Goal: Transaction & Acquisition: Purchase product/service

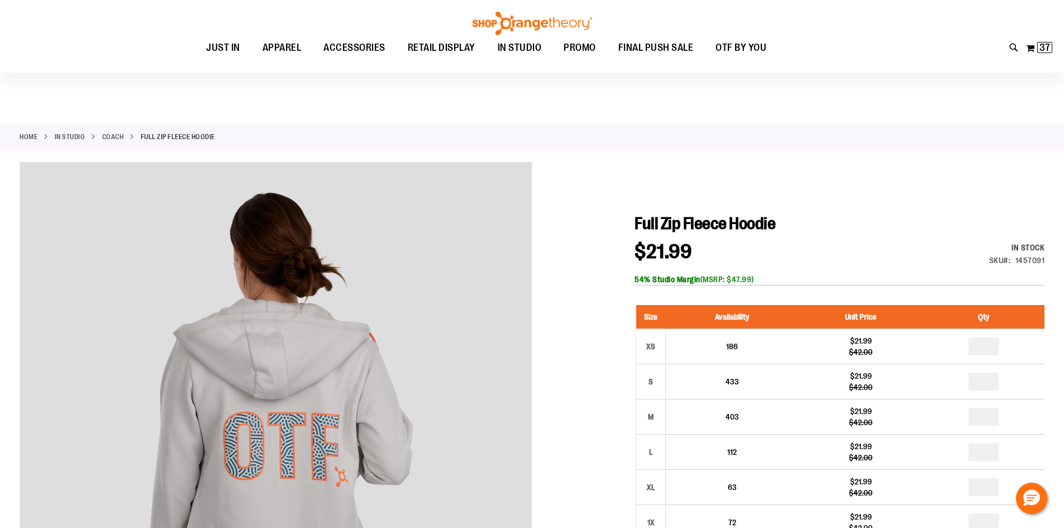
scroll to position [111, 0]
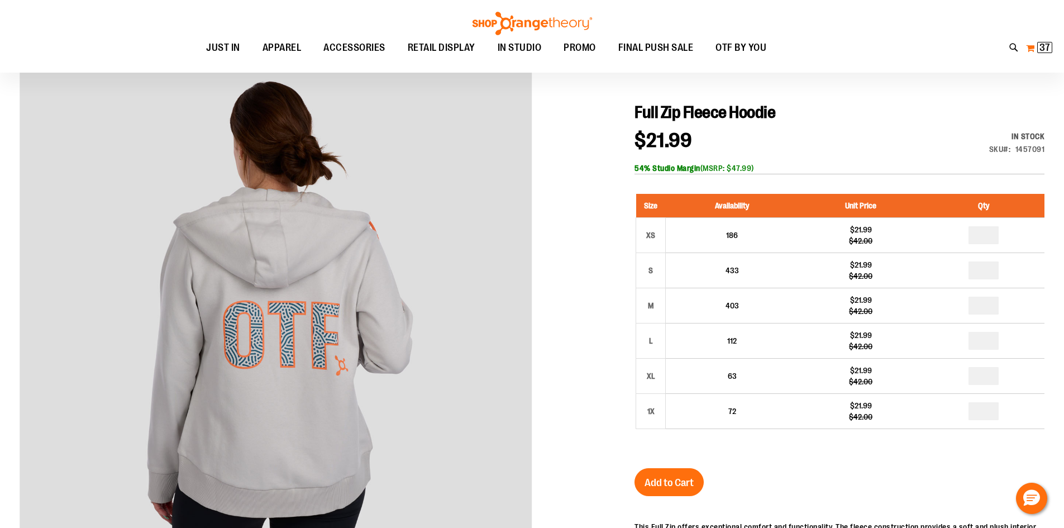
click at [1030, 44] on button "My Cart 37 37 items" at bounding box center [1038, 48] width 27 height 18
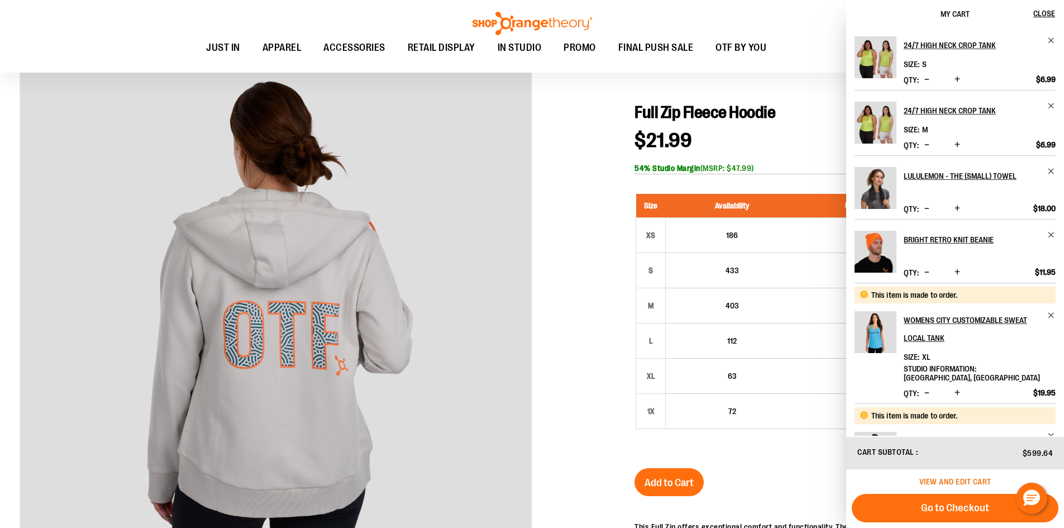
click at [942, 482] on span "View and edit cart" at bounding box center [955, 481] width 72 height 9
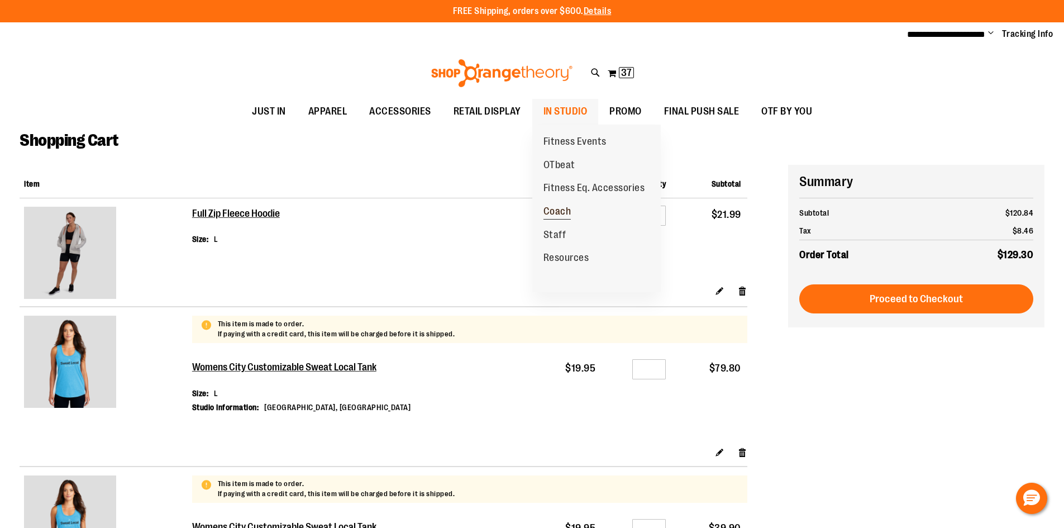
click at [560, 211] on span "Coach" at bounding box center [557, 213] width 28 height 14
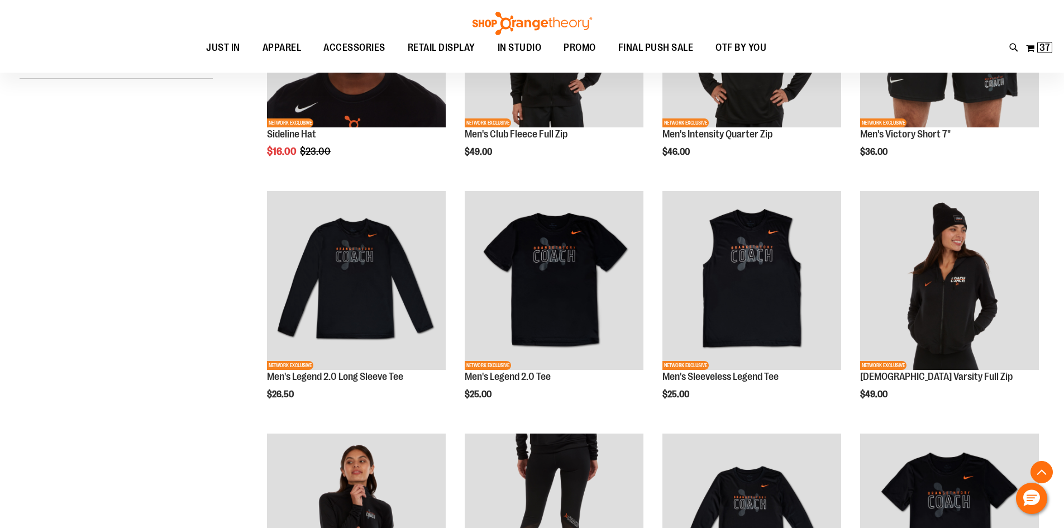
scroll to position [446, 0]
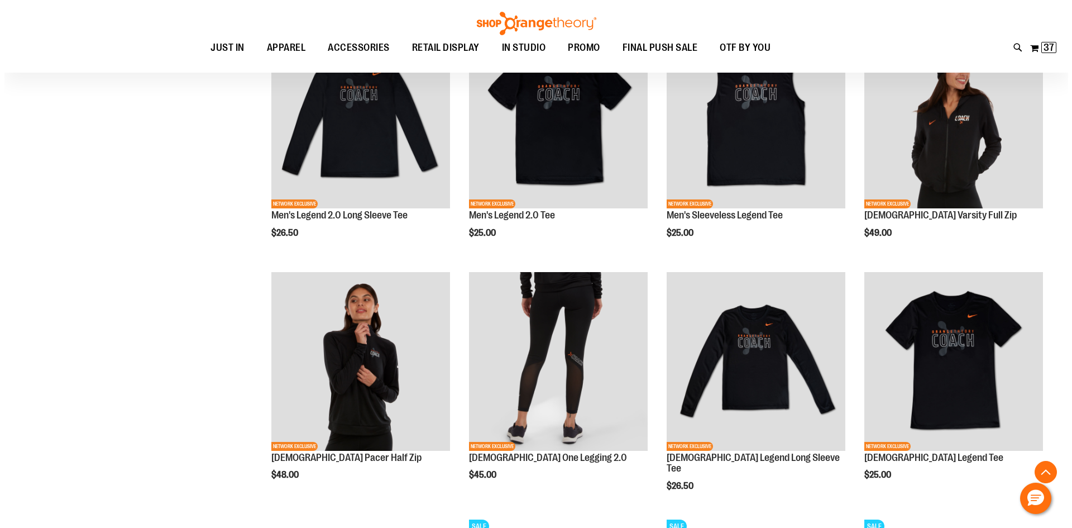
scroll to position [390, 0]
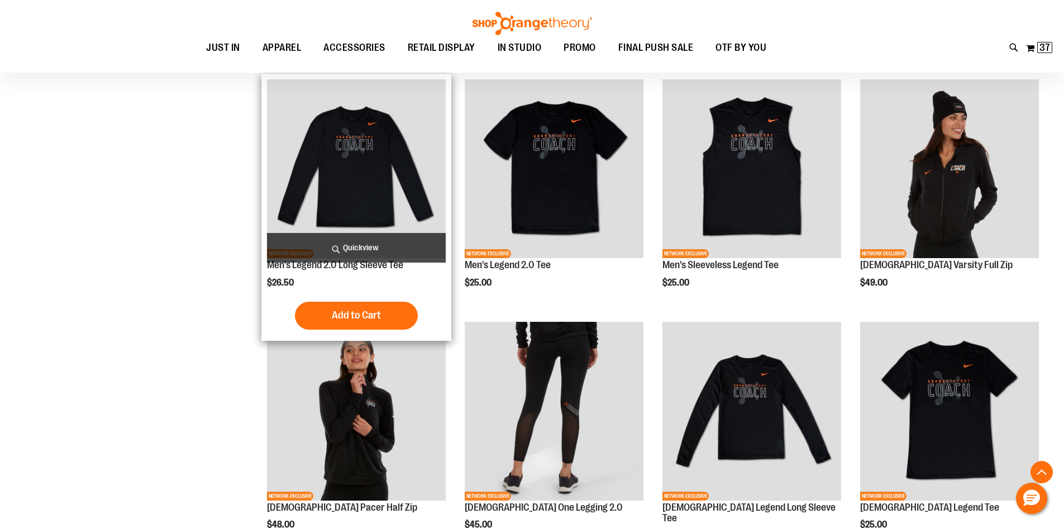
click at [366, 249] on span "Quickview" at bounding box center [356, 248] width 179 height 30
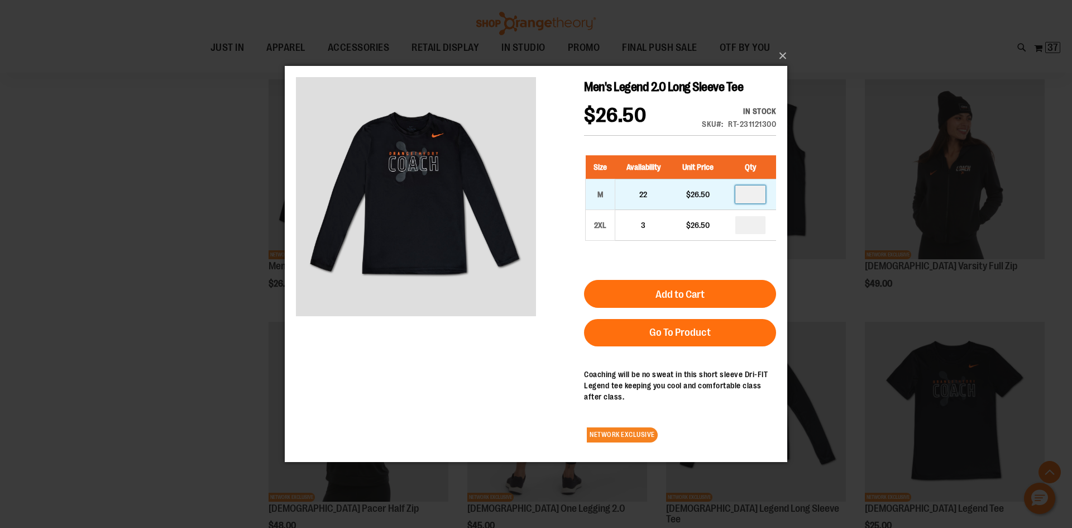
drag, startPoint x: 757, startPoint y: 190, endPoint x: 740, endPoint y: 198, distance: 19.0
click at [742, 197] on input "number" at bounding box center [750, 194] width 30 height 18
type input "*"
click at [666, 266] on div "Size Availability Unit Price Qty M 22 $26.50 * 2XL 3 $26.50 *" at bounding box center [680, 206] width 192 height 125
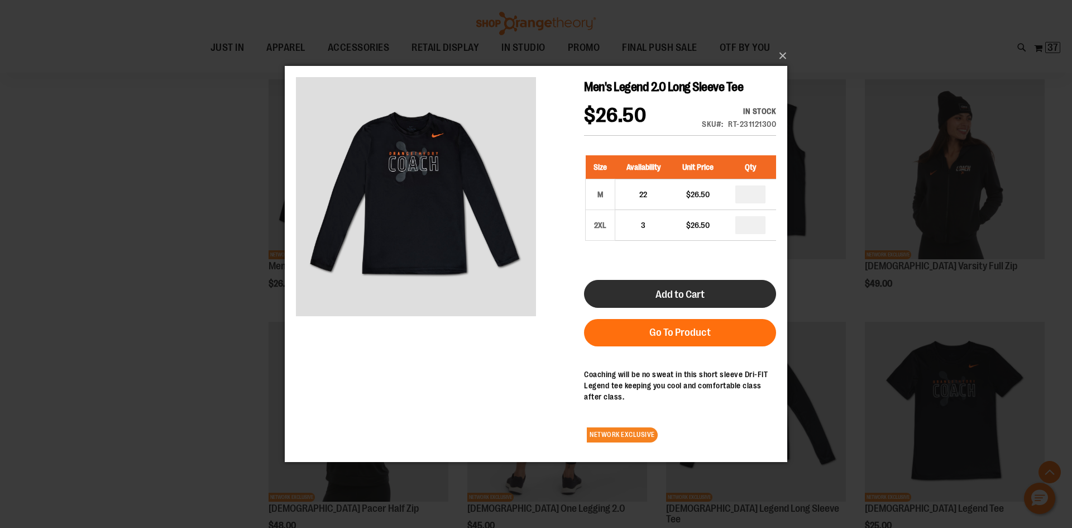
click at [670, 293] on span "Add to Cart" at bounding box center [680, 294] width 49 height 12
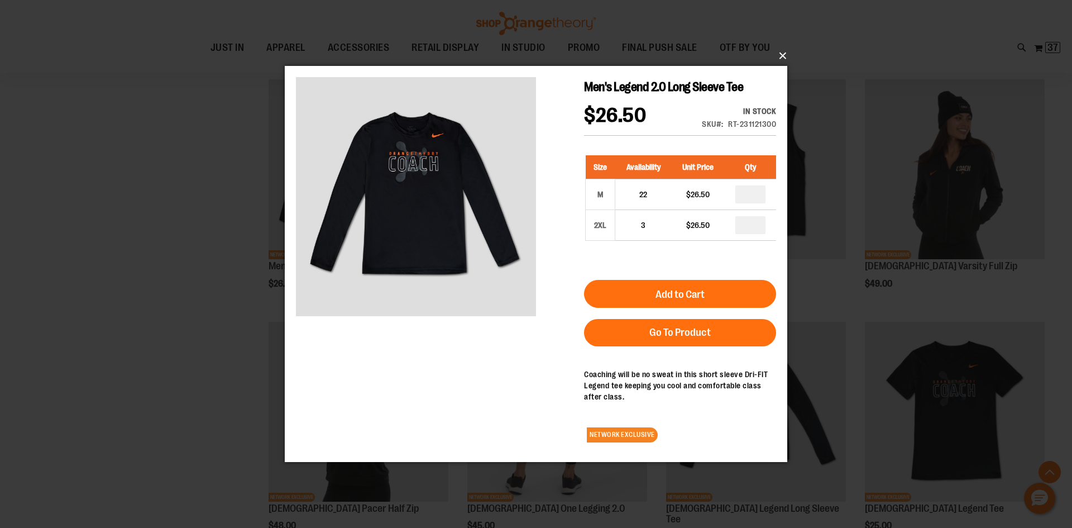
click at [783, 55] on button "×" at bounding box center [539, 56] width 503 height 25
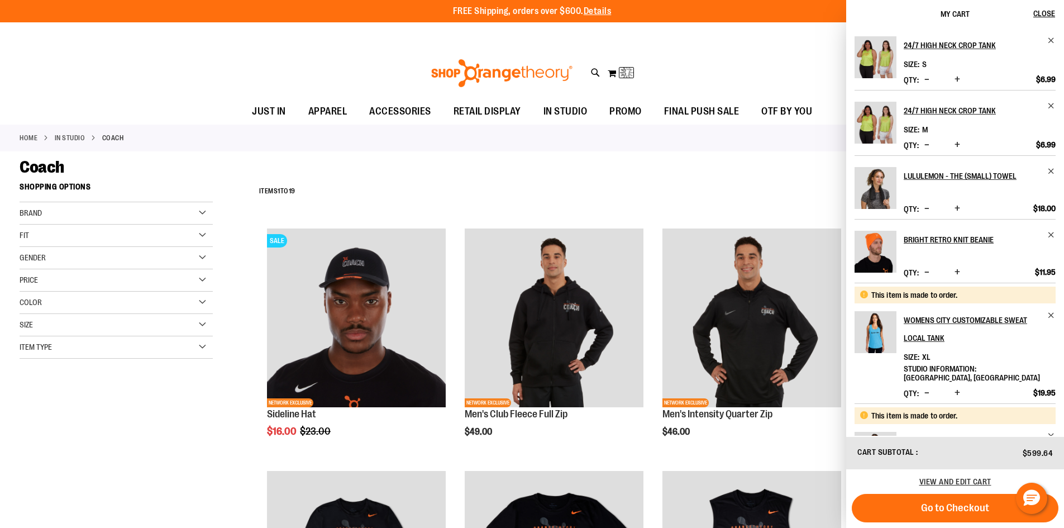
click at [672, 188] on div "**********" at bounding box center [649, 191] width 791 height 29
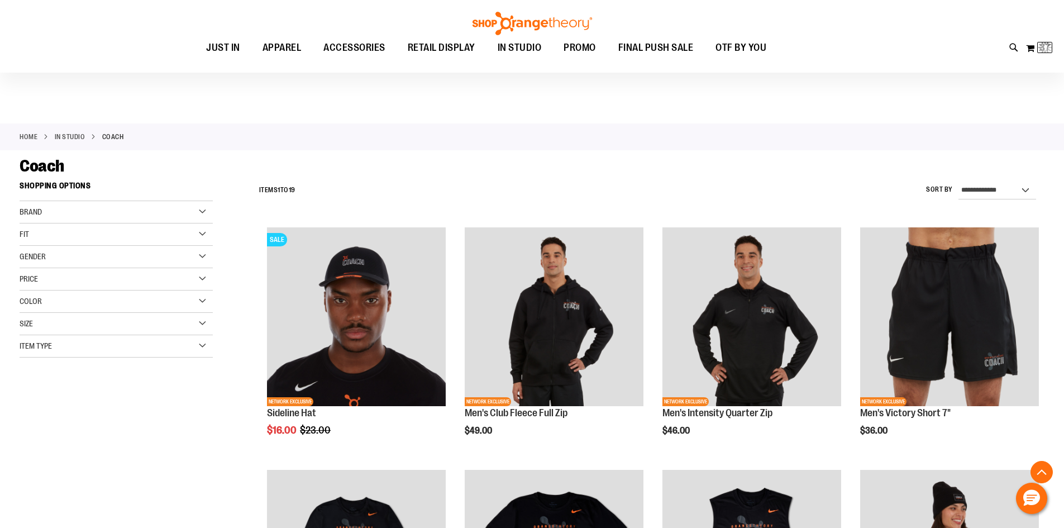
scroll to position [589, 0]
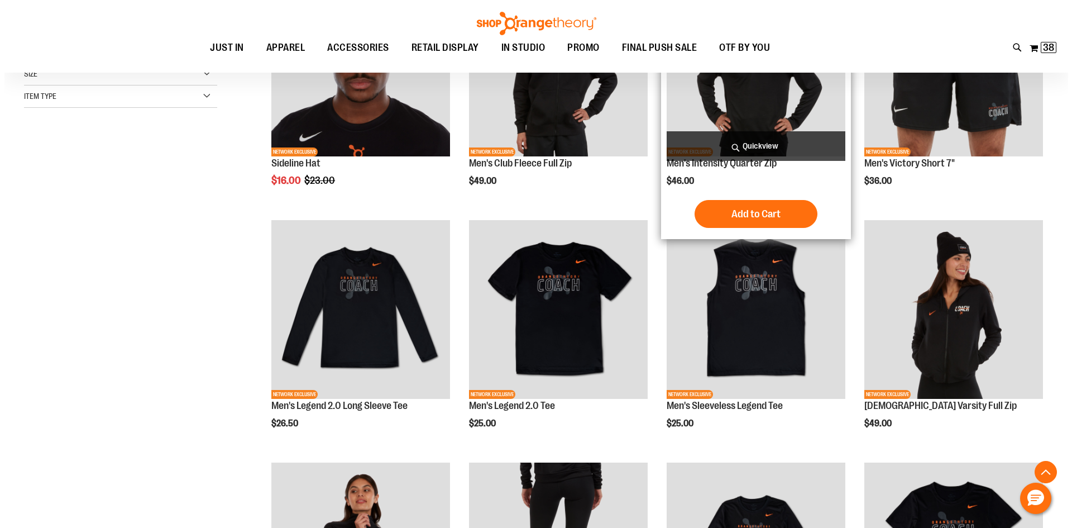
scroll to position [254, 0]
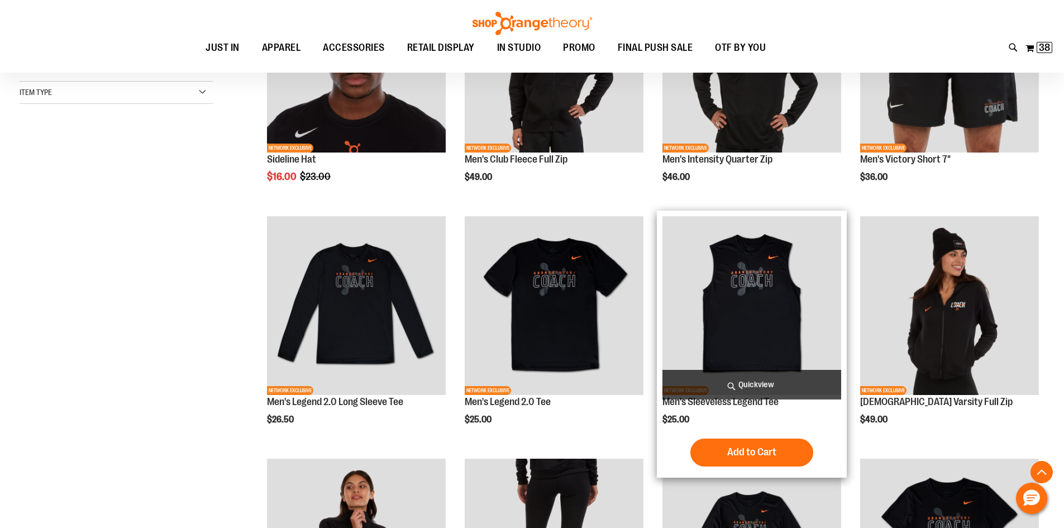
click at [783, 387] on span "Quickview" at bounding box center [751, 385] width 179 height 30
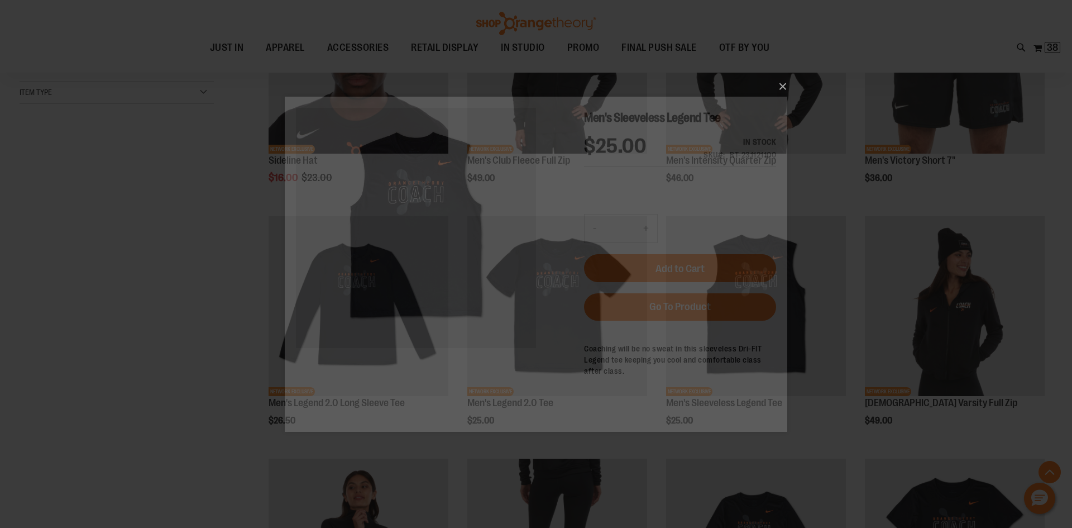
scroll to position [0, 0]
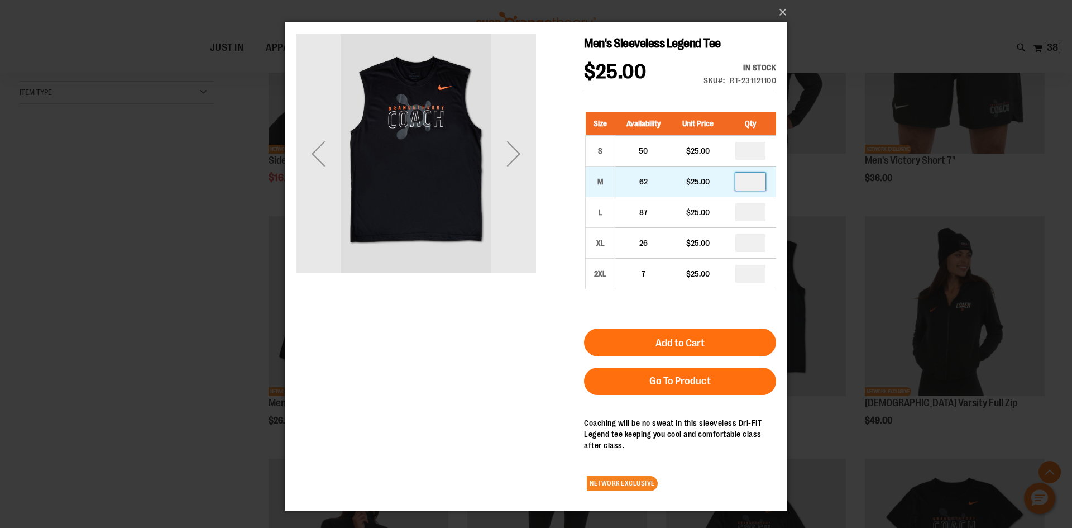
drag, startPoint x: 757, startPoint y: 182, endPoint x: 727, endPoint y: 179, distance: 29.7
click at [729, 178] on td at bounding box center [750, 181] width 51 height 31
type input "*"
click at [480, 346] on div "Men's Sleeveless Legend Tee $25.00 In stock Only %1 left SKU RT-231121100 Size …" at bounding box center [536, 267] width 480 height 466
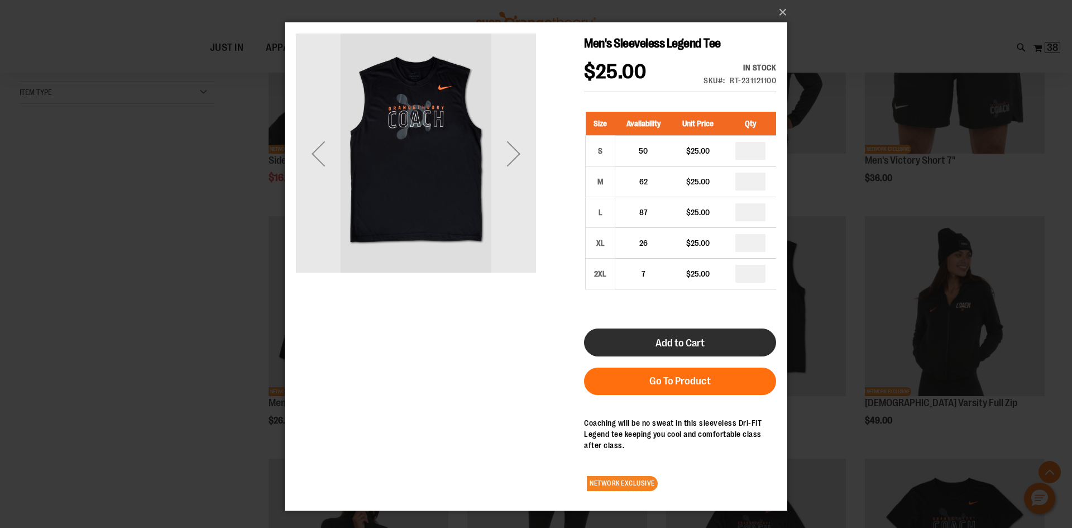
click at [730, 340] on button "Add to Cart" at bounding box center [680, 342] width 192 height 28
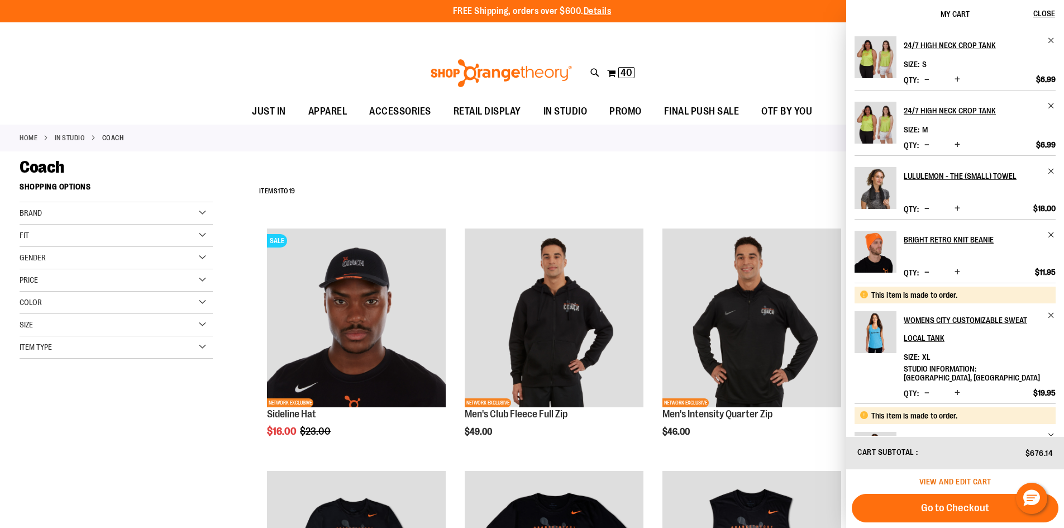
click at [963, 479] on span "View and edit cart" at bounding box center [955, 481] width 72 height 9
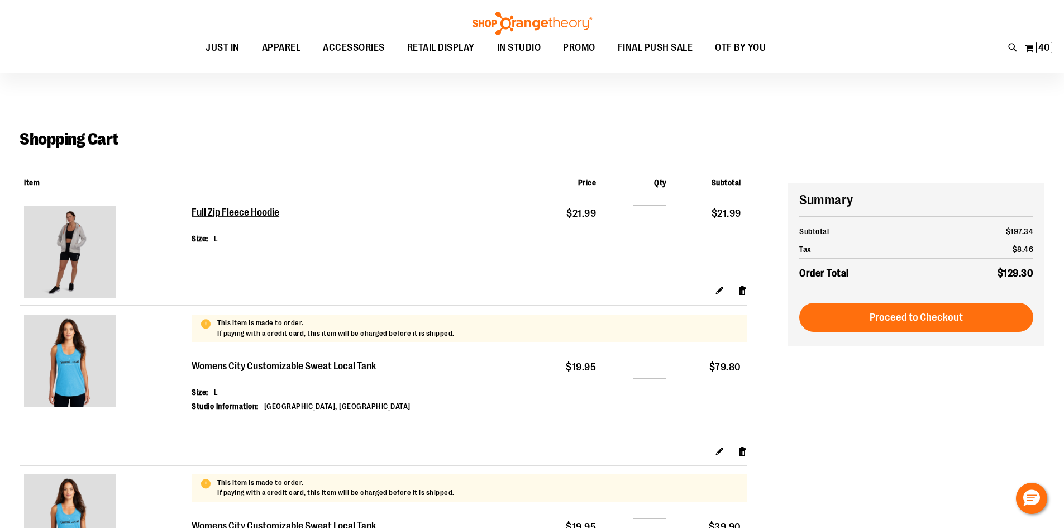
scroll to position [111, 0]
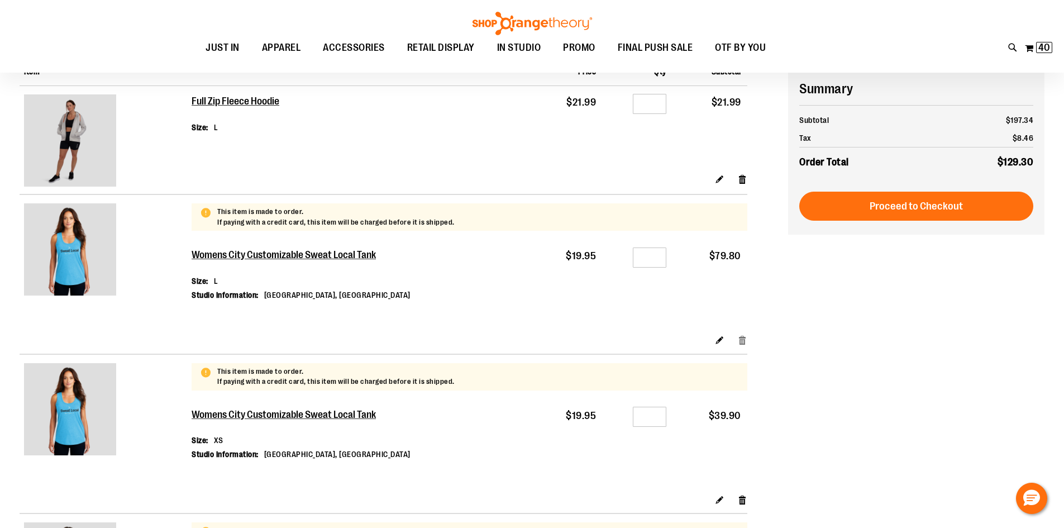
click at [744, 342] on link "Remove item" at bounding box center [742, 340] width 9 height 12
click at [1039, 417] on div at bounding box center [532, 417] width 1064 height 0
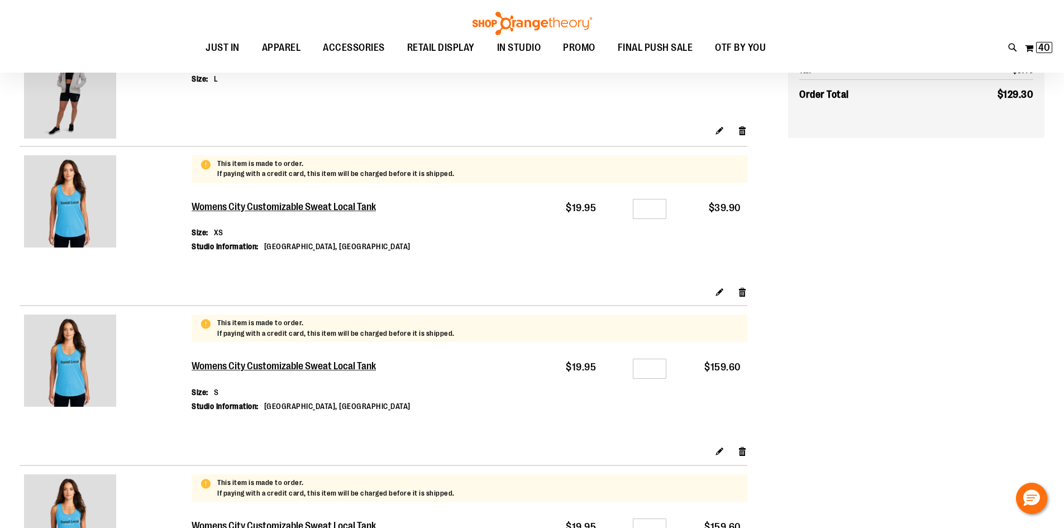
scroll to position [108, 0]
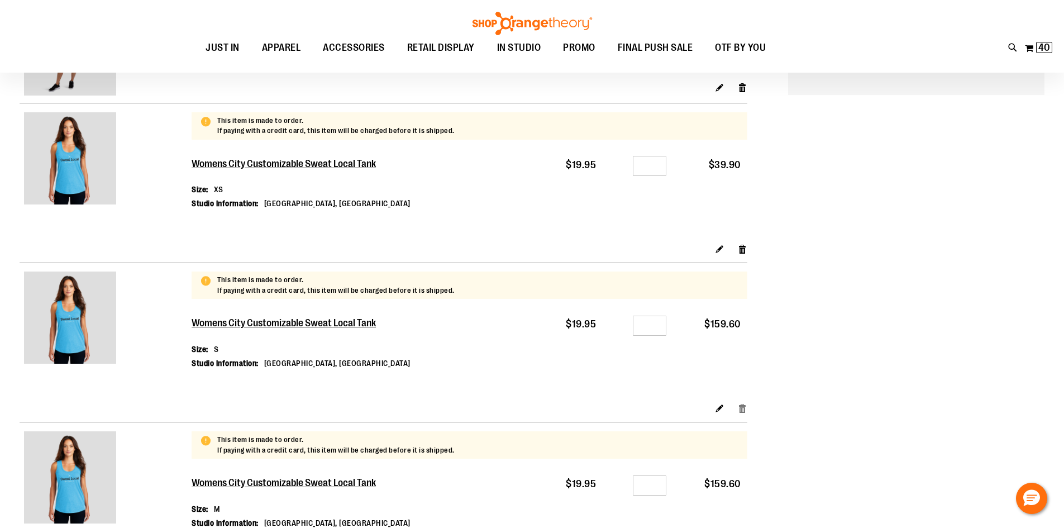
click at [739, 413] on link "Remove item" at bounding box center [742, 408] width 9 height 12
click at [1044, 419] on div at bounding box center [532, 419] width 1064 height 0
click at [741, 407] on link "Remove item" at bounding box center [742, 408] width 9 height 12
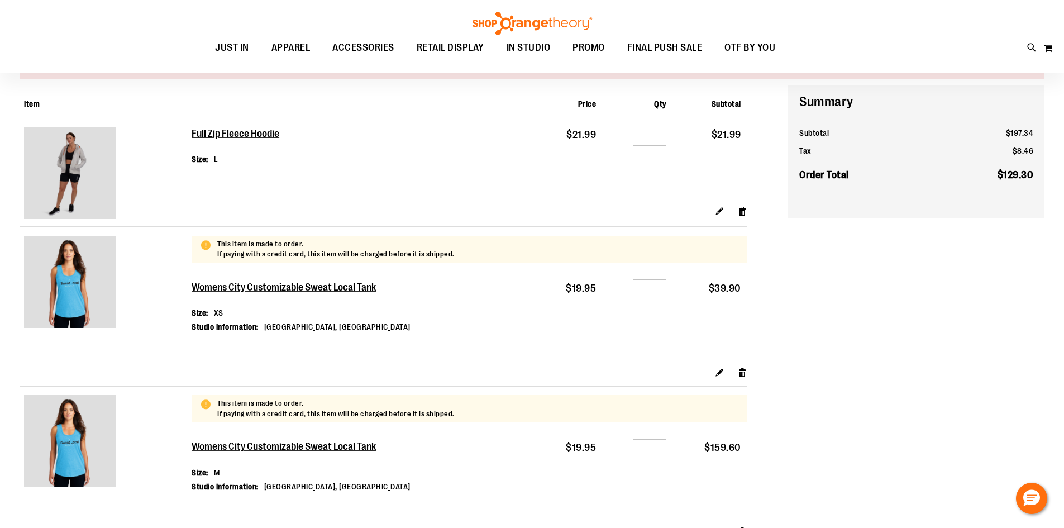
scroll to position [111, 0]
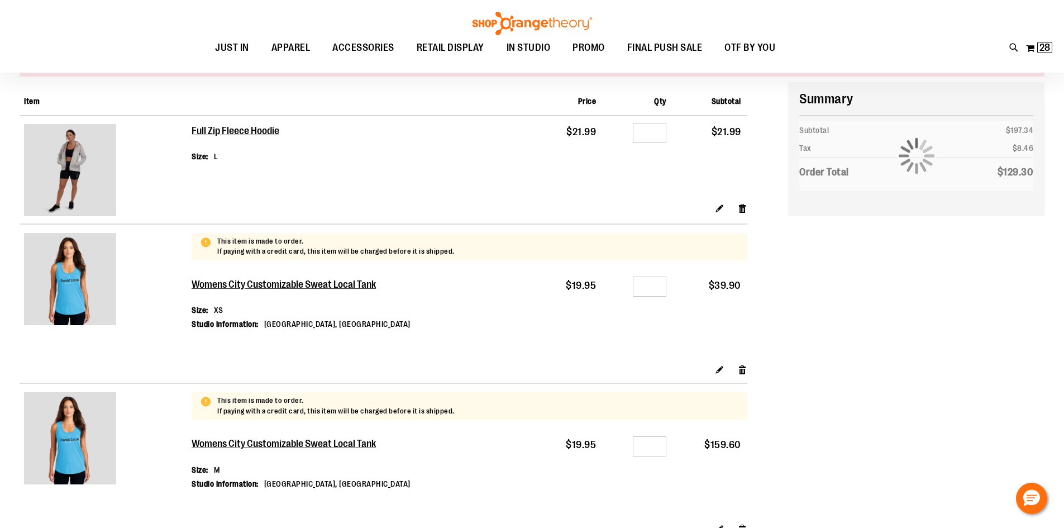
click at [742, 371] on link "Remove item" at bounding box center [742, 369] width 9 height 12
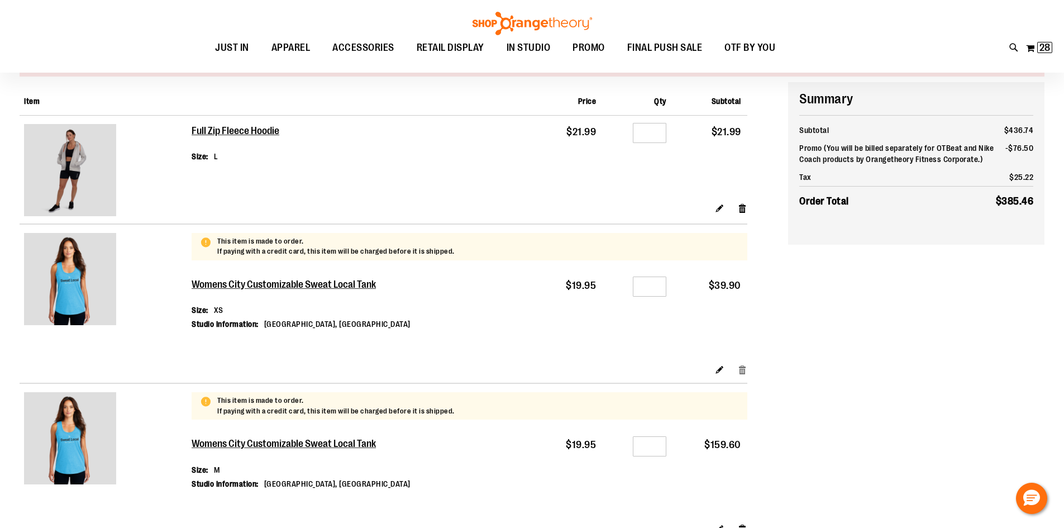
click at [741, 372] on link "Remove item" at bounding box center [742, 369] width 9 height 12
click at [1036, 417] on div at bounding box center [532, 417] width 1064 height 0
click at [744, 370] on link "Remove item" at bounding box center [742, 369] width 9 height 12
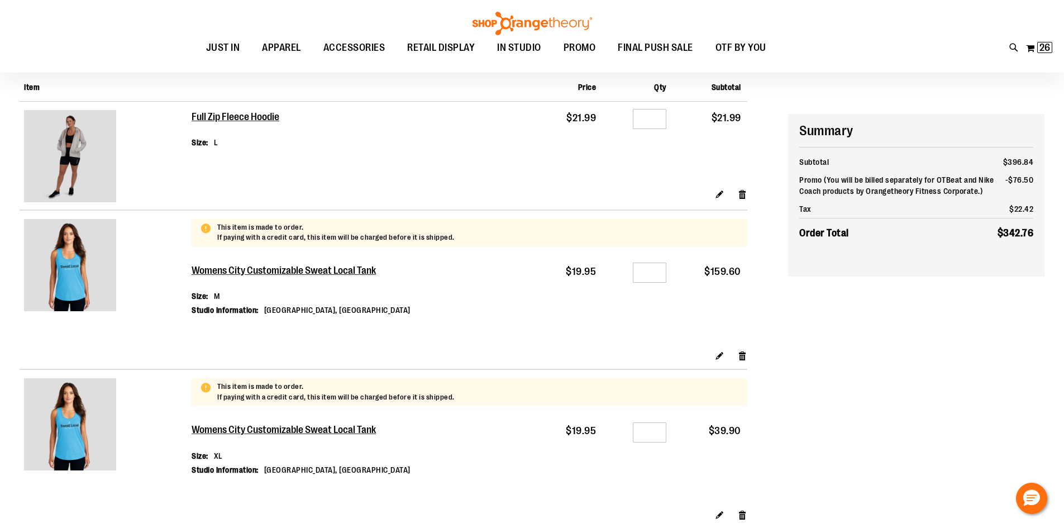
scroll to position [167, 0]
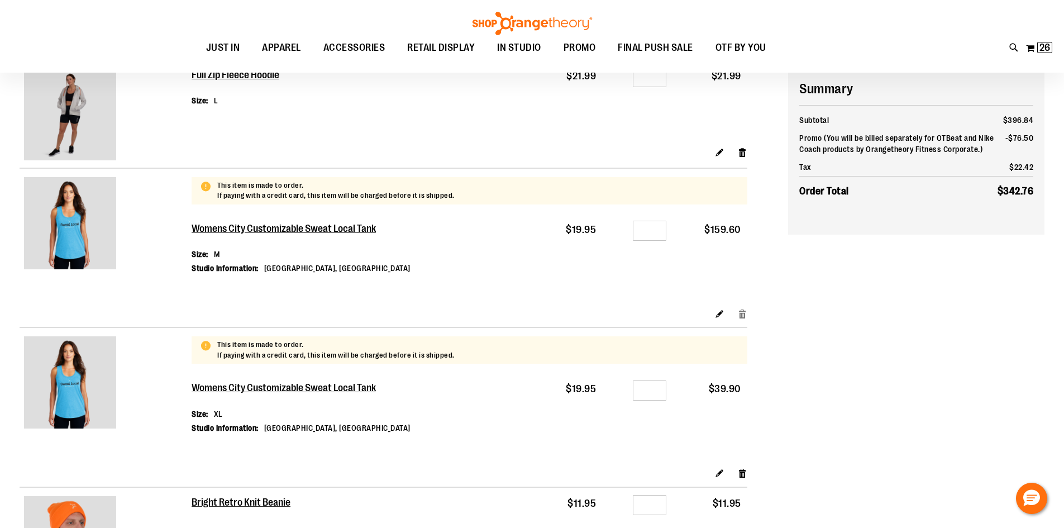
click at [742, 313] on link "Remove item" at bounding box center [742, 313] width 9 height 12
click at [1043, 361] on div at bounding box center [532, 361] width 1064 height 0
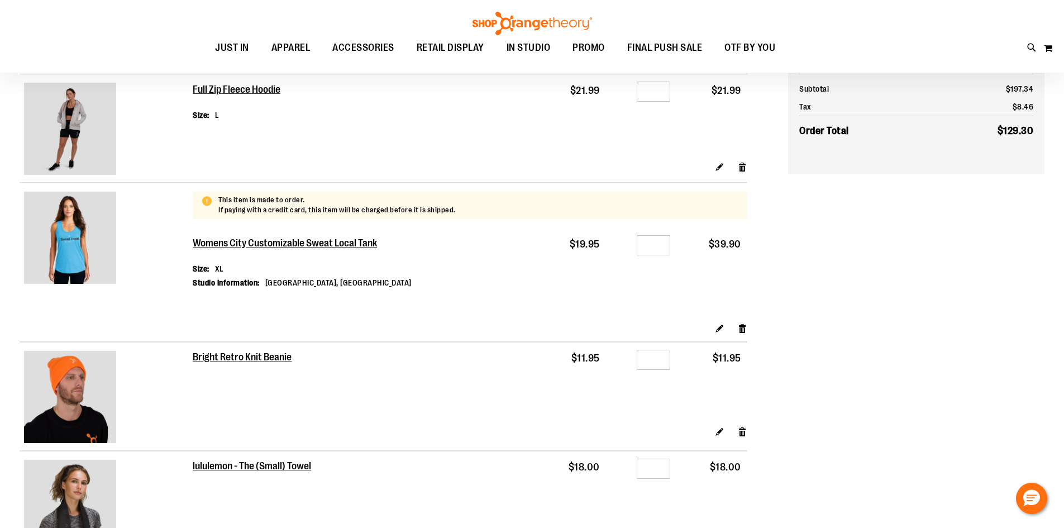
scroll to position [55, 0]
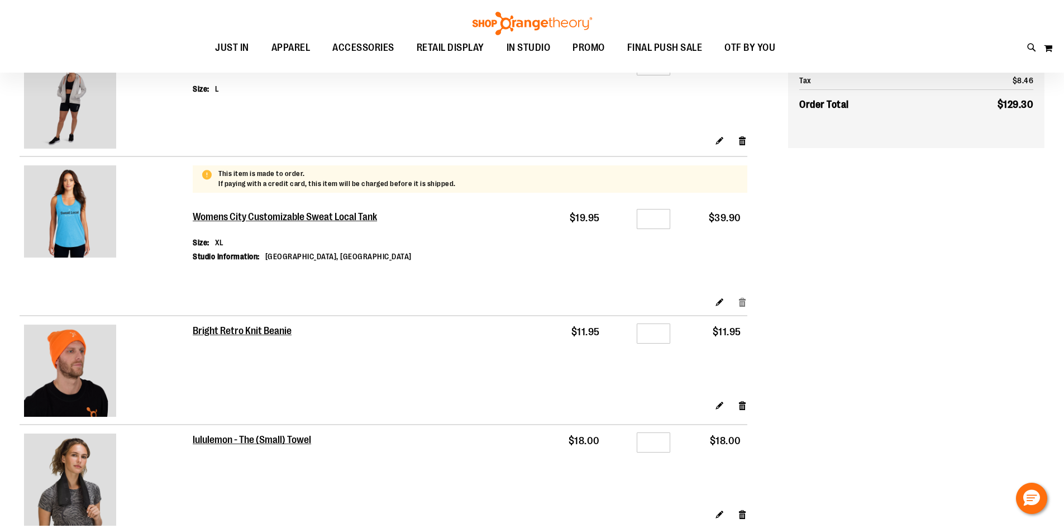
click at [743, 301] on link "Remove item" at bounding box center [742, 301] width 9 height 12
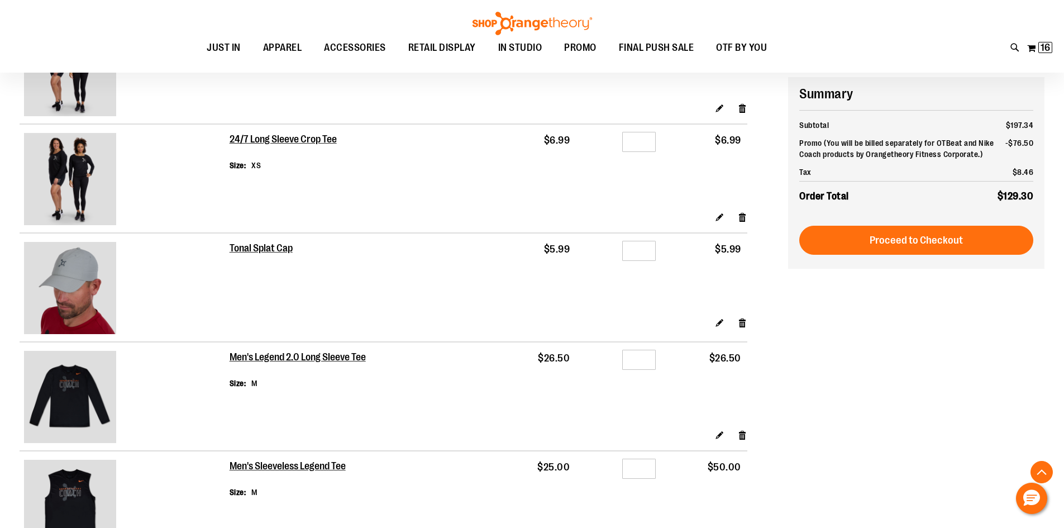
scroll to position [949, 0]
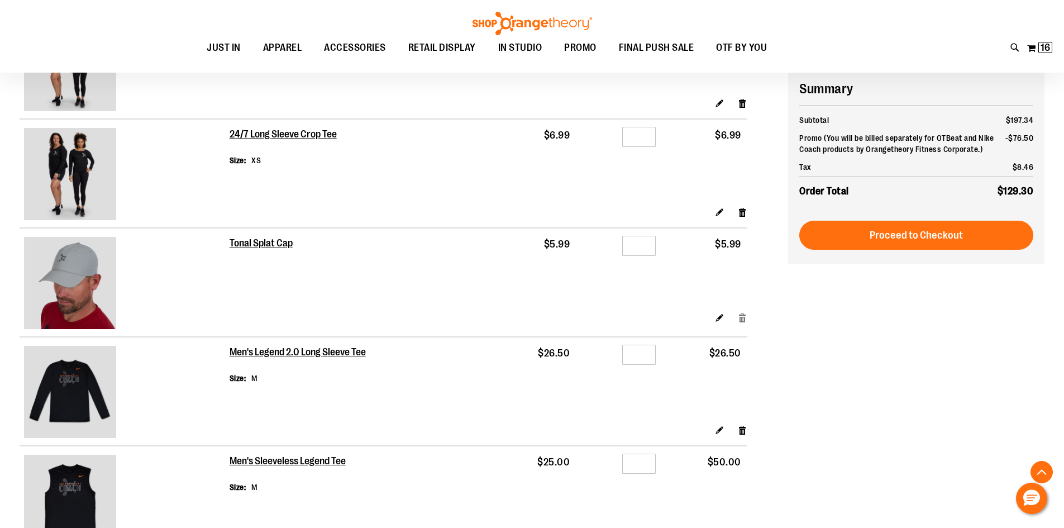
click at [740, 320] on link "Remove item" at bounding box center [742, 318] width 9 height 12
